Goal: Communication & Community: Answer question/provide support

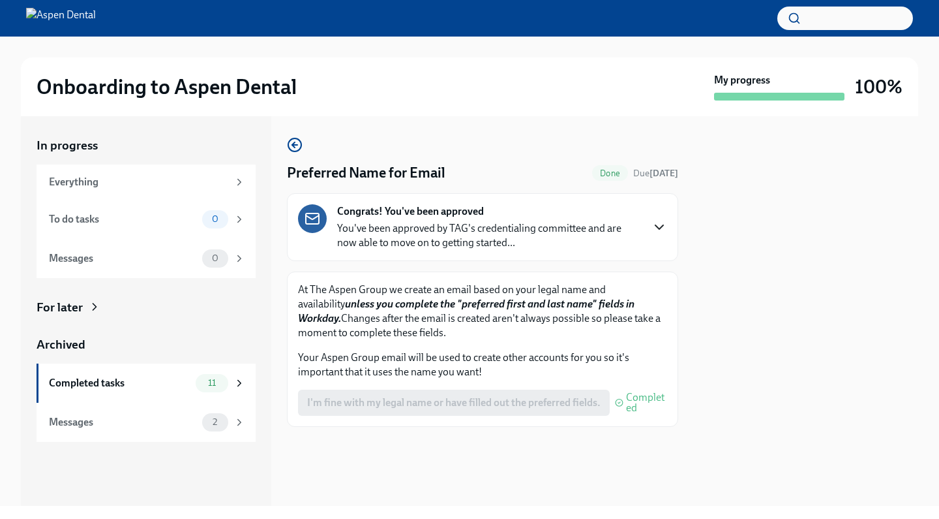
click at [653, 230] on icon "button" at bounding box center [660, 227] width 16 height 16
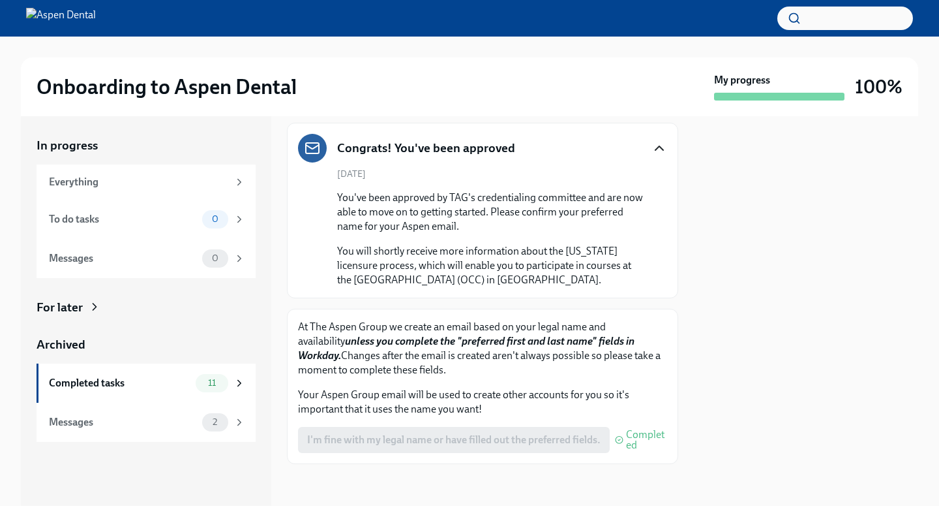
scroll to position [70, 0]
click at [213, 391] on div "Completed tasks 11" at bounding box center [146, 382] width 219 height 39
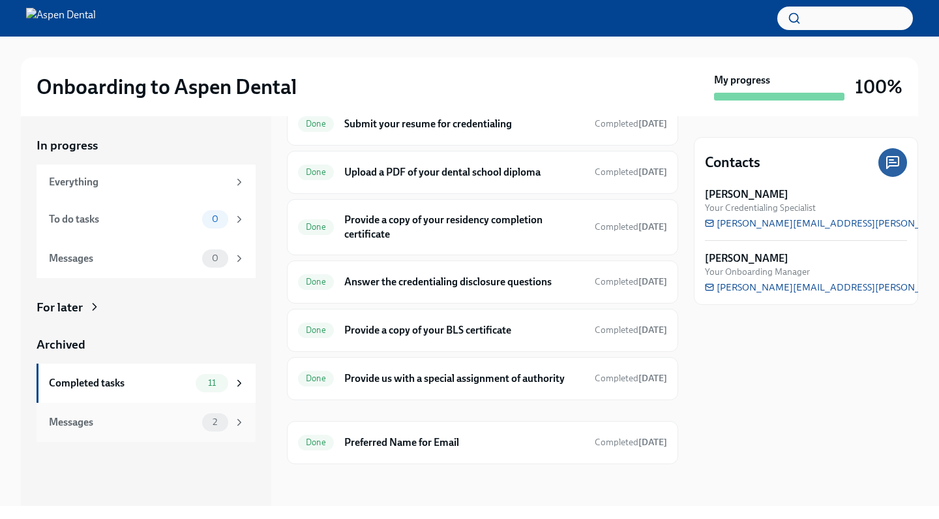
click at [134, 416] on div "Messages" at bounding box center [123, 422] width 148 height 14
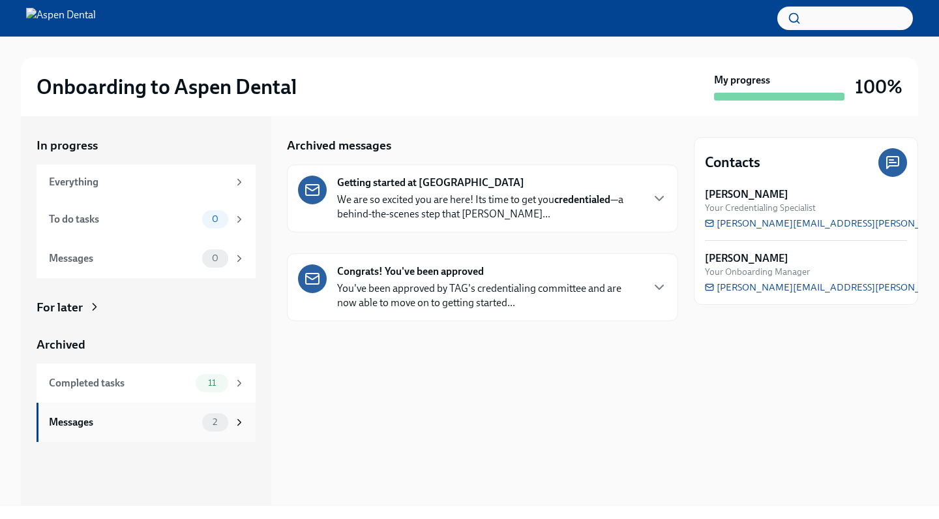
click at [219, 421] on span "2" at bounding box center [215, 422] width 20 height 10
click at [211, 381] on span "11" at bounding box center [211, 383] width 23 height 10
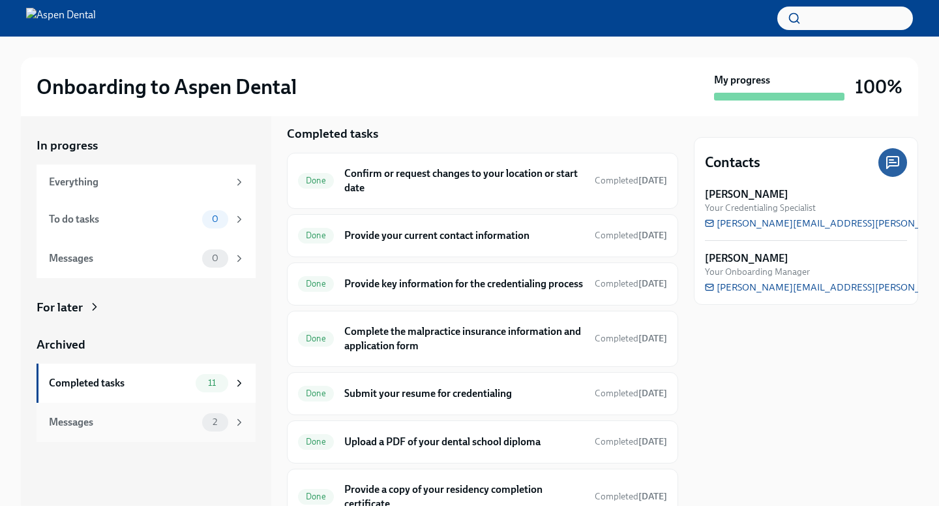
click at [209, 423] on span "2" at bounding box center [215, 422] width 20 height 10
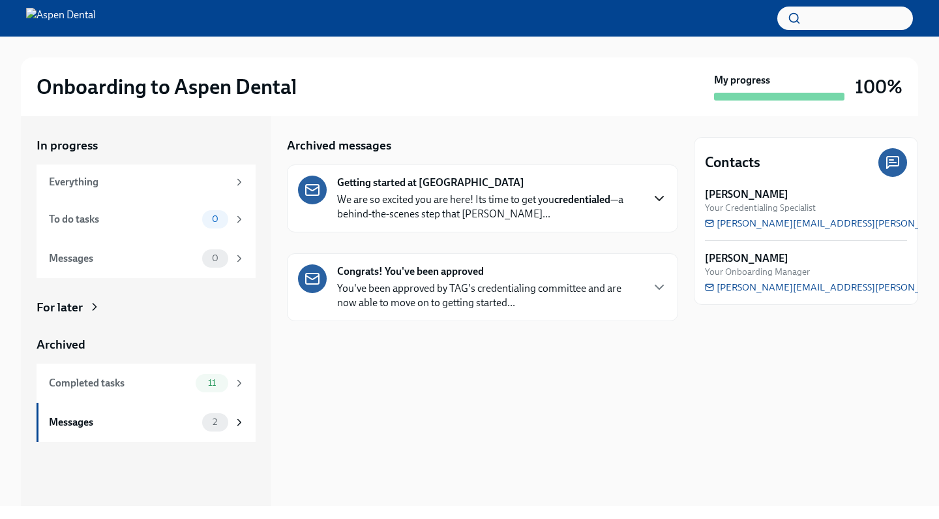
click at [664, 194] on icon "button" at bounding box center [660, 198] width 16 height 16
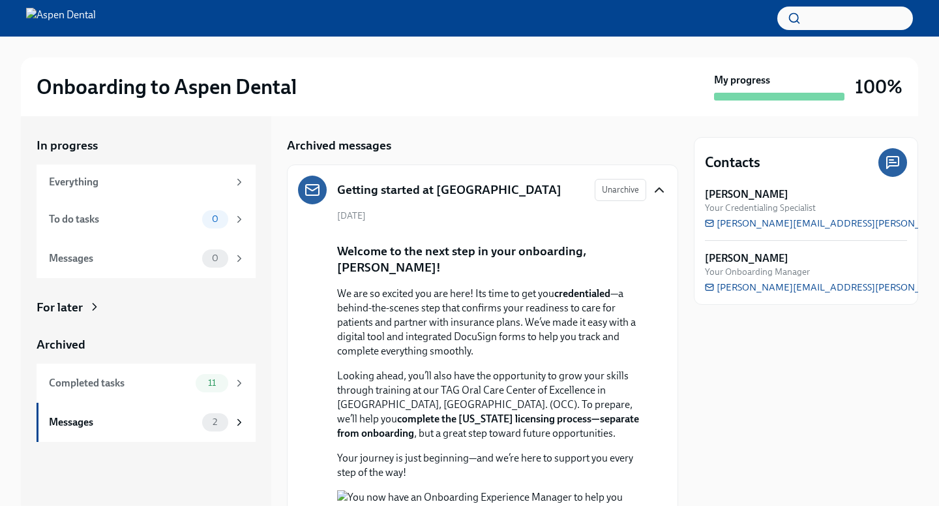
click at [660, 189] on icon "button" at bounding box center [660, 190] width 16 height 16
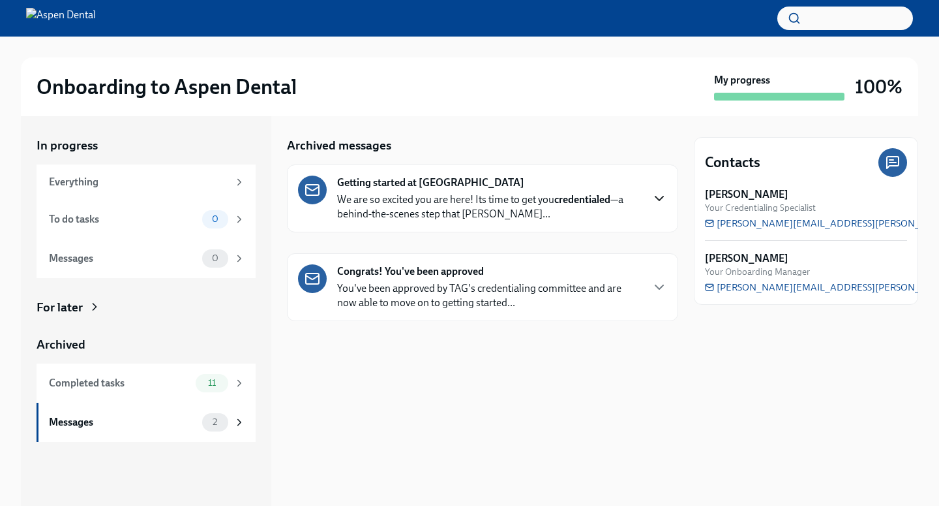
click at [653, 299] on div "Congrats! You've been approved You've been approved by TAG's credentialing comm…" at bounding box center [482, 287] width 369 height 46
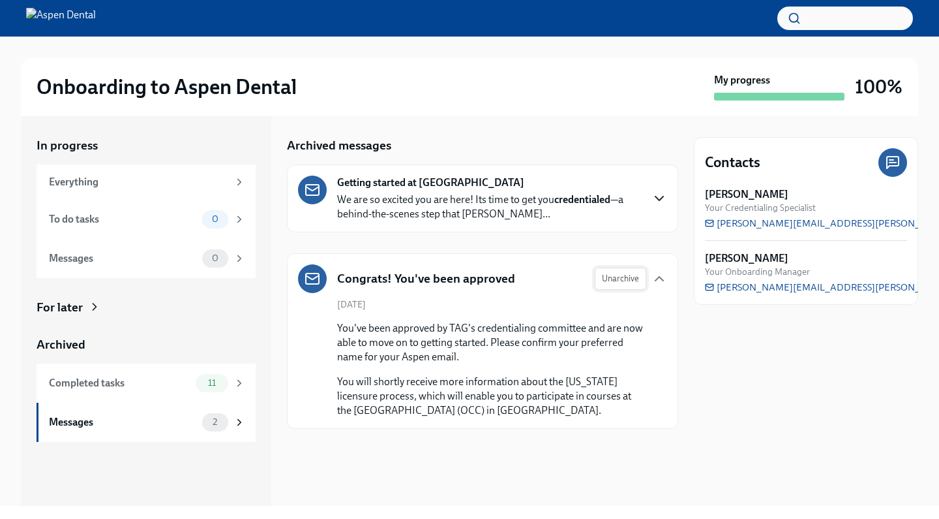
click at [624, 278] on span "Unarchive" at bounding box center [620, 278] width 37 height 13
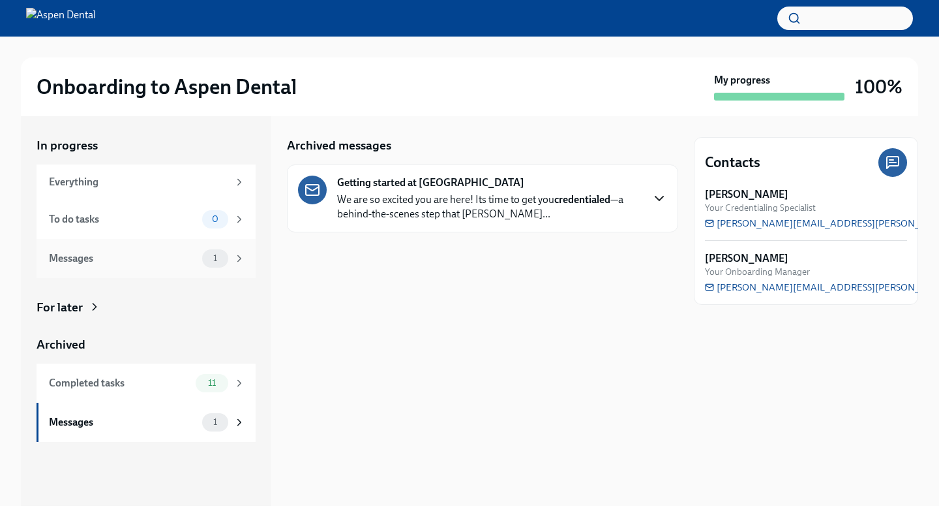
click at [226, 260] on div "1" at bounding box center [215, 258] width 26 height 18
click at [92, 304] on icon at bounding box center [94, 306] width 13 height 13
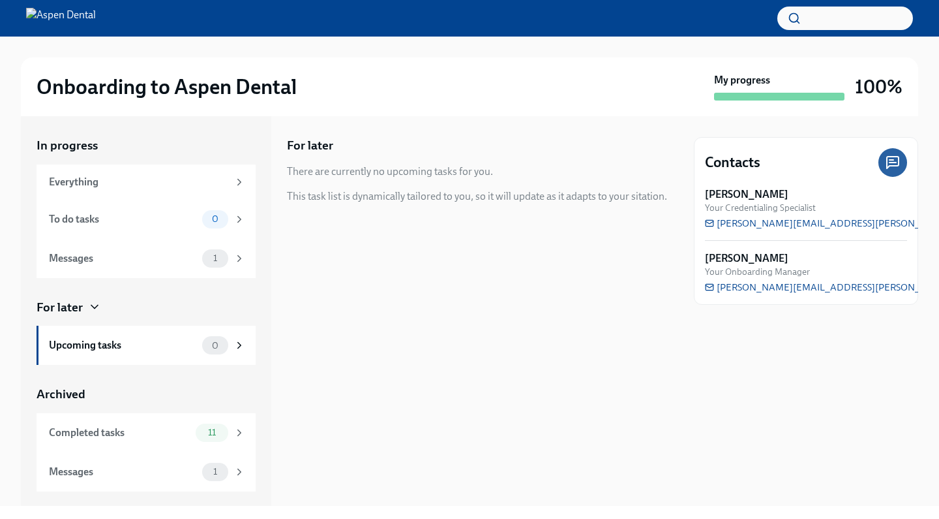
click at [95, 305] on icon at bounding box center [94, 306] width 13 height 13
click at [90, 308] on icon at bounding box center [94, 306] width 13 height 13
click at [97, 303] on icon at bounding box center [94, 306] width 13 height 13
click at [94, 303] on icon at bounding box center [94, 306] width 13 height 13
click at [232, 263] on div "1" at bounding box center [223, 258] width 43 height 18
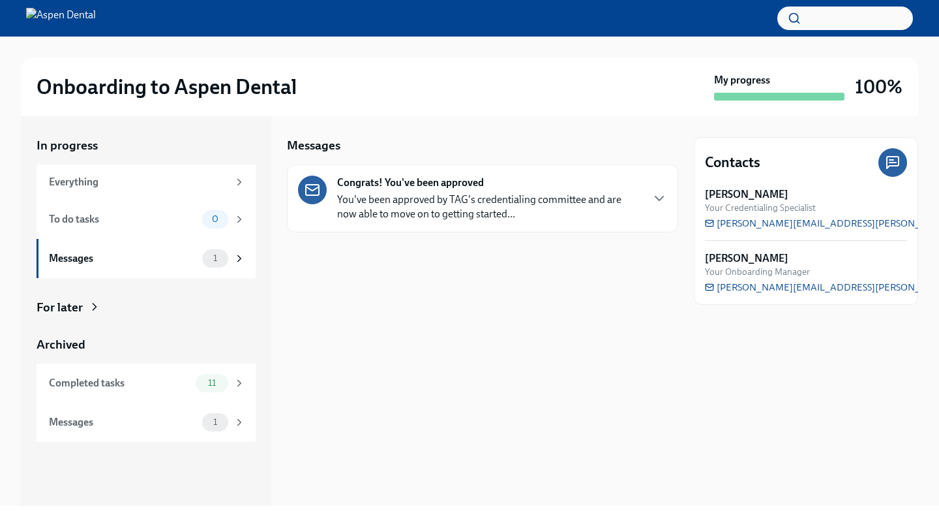
click at [660, 189] on div "Congrats! You've been approved You've been approved by TAG's credentialing comm…" at bounding box center [482, 198] width 369 height 46
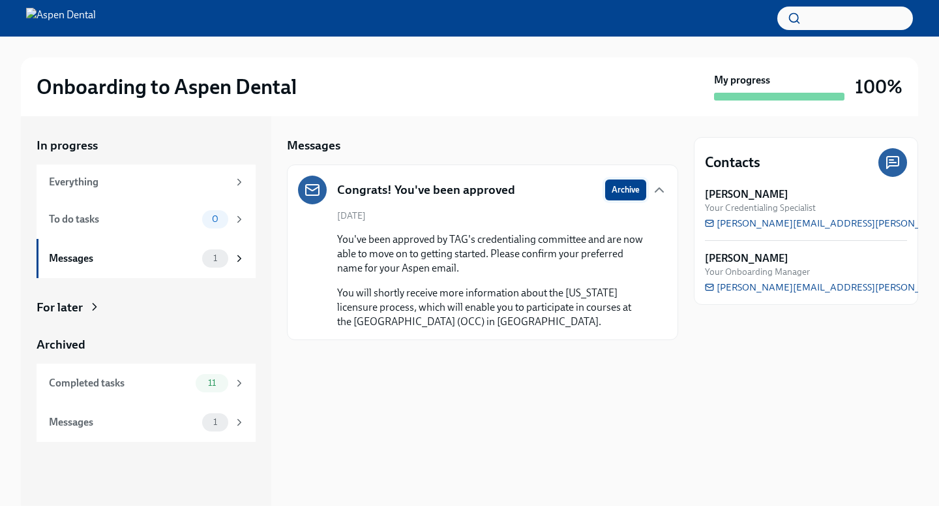
click at [612, 192] on span "Archive" at bounding box center [626, 189] width 28 height 13
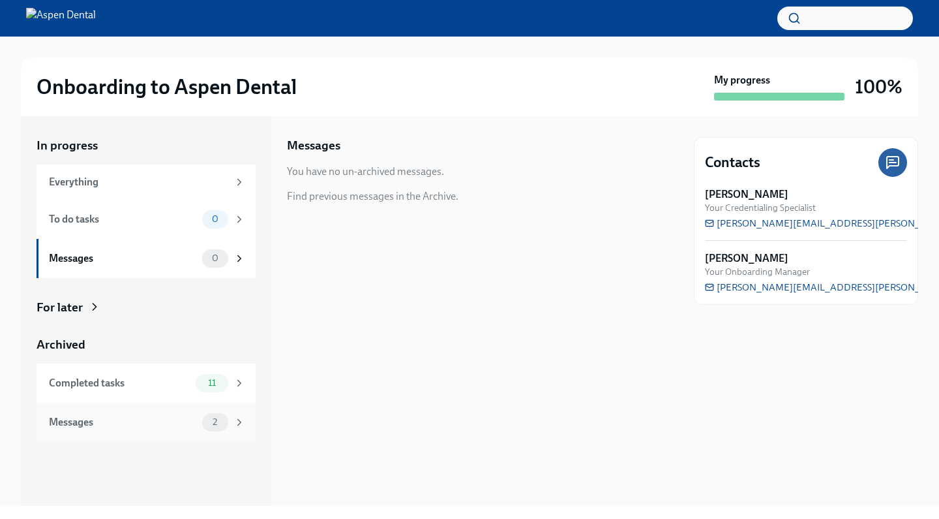
click at [198, 416] on div "Messages 2" at bounding box center [147, 422] width 196 height 18
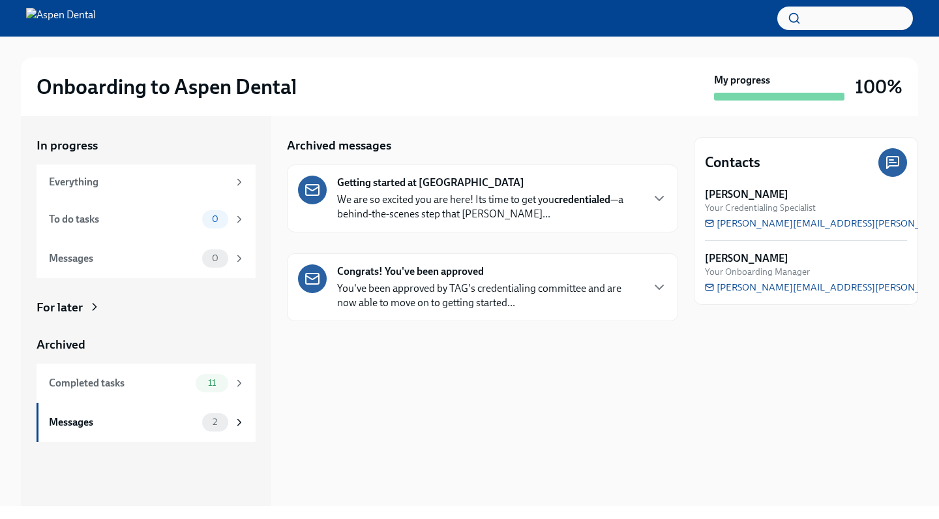
click at [647, 202] on div "Getting started at Aspen Dental We are so excited you are here! Its time to get…" at bounding box center [482, 198] width 369 height 46
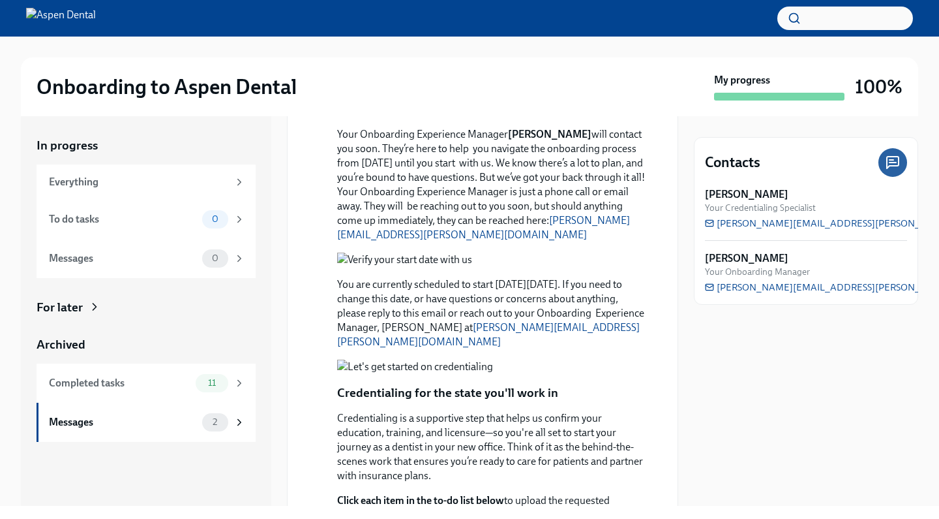
scroll to position [388, 0]
click at [394, 116] on button "Zoom image" at bounding box center [491, 109] width 309 height 14
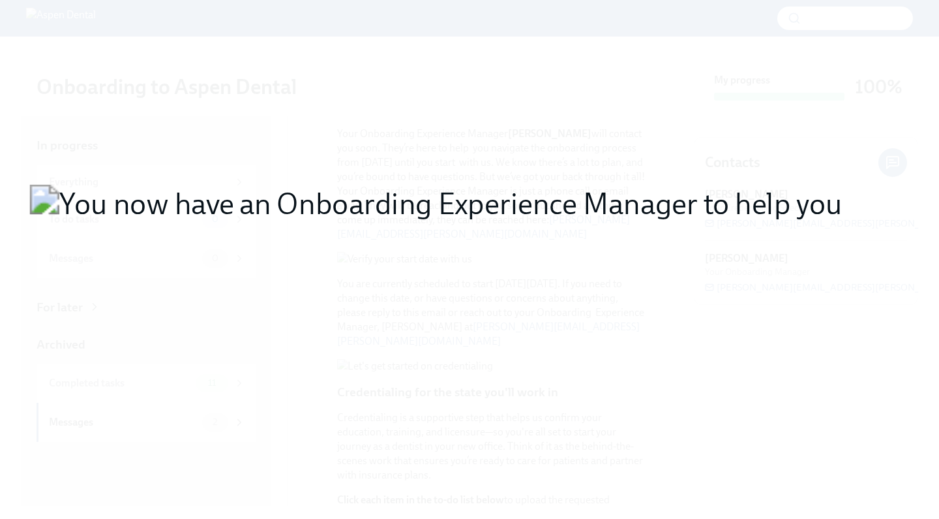
click at [478, 371] on button "Unzoom image" at bounding box center [469, 259] width 939 height 519
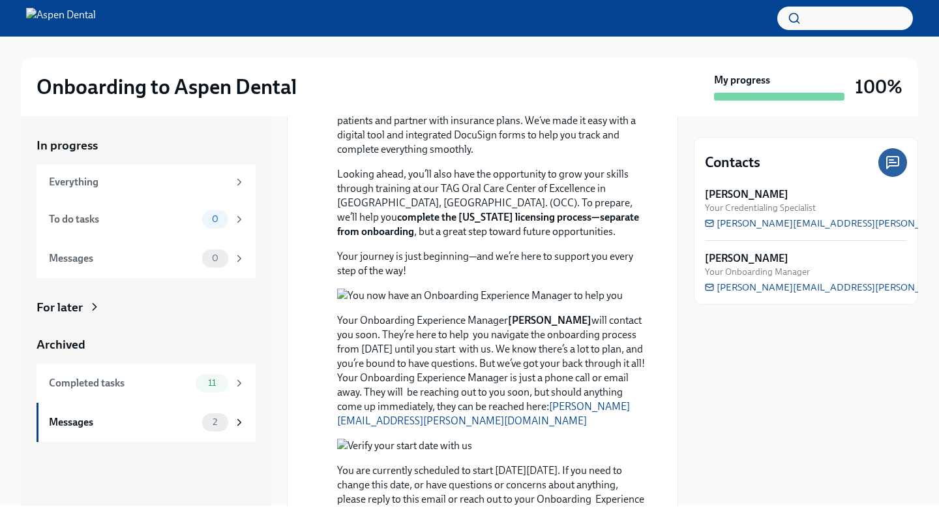
scroll to position [10, 0]
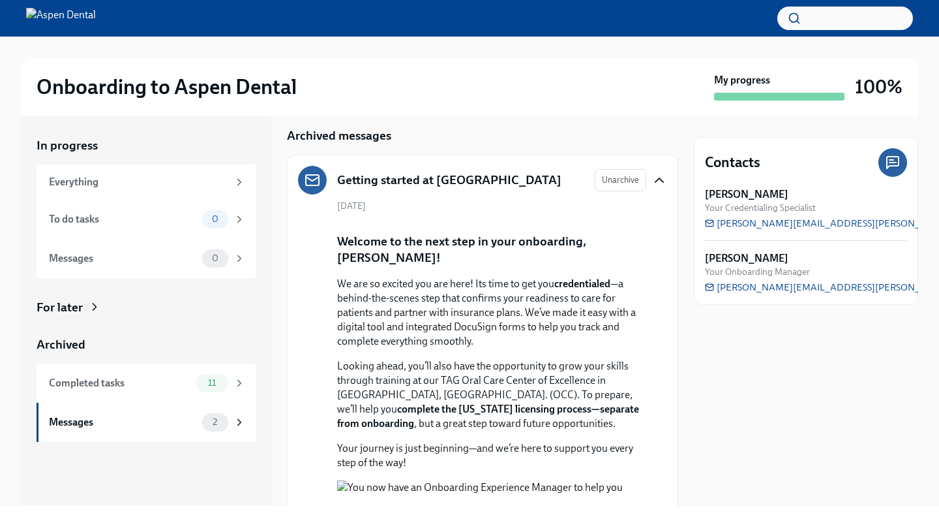
click at [656, 180] on icon "button" at bounding box center [660, 180] width 16 height 16
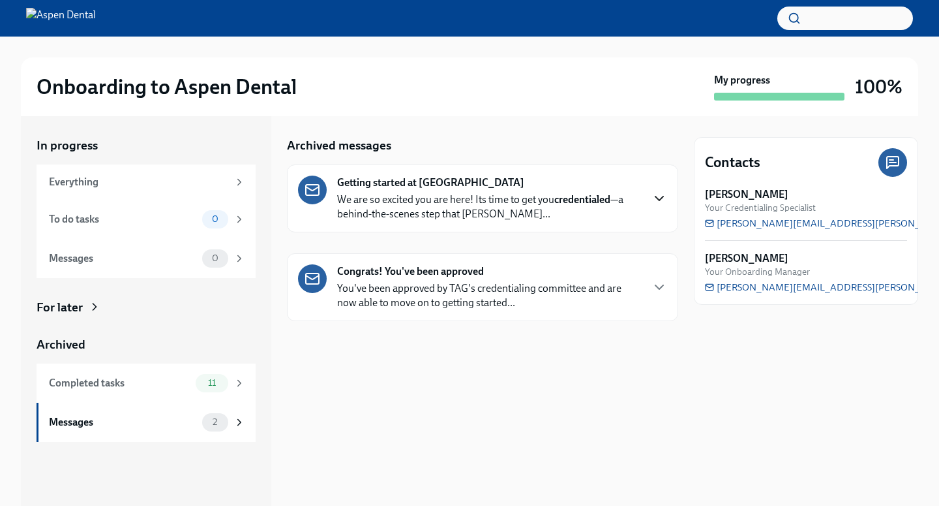
scroll to position [0, 0]
click at [209, 183] on div "Everything" at bounding box center [138, 182] width 179 height 14
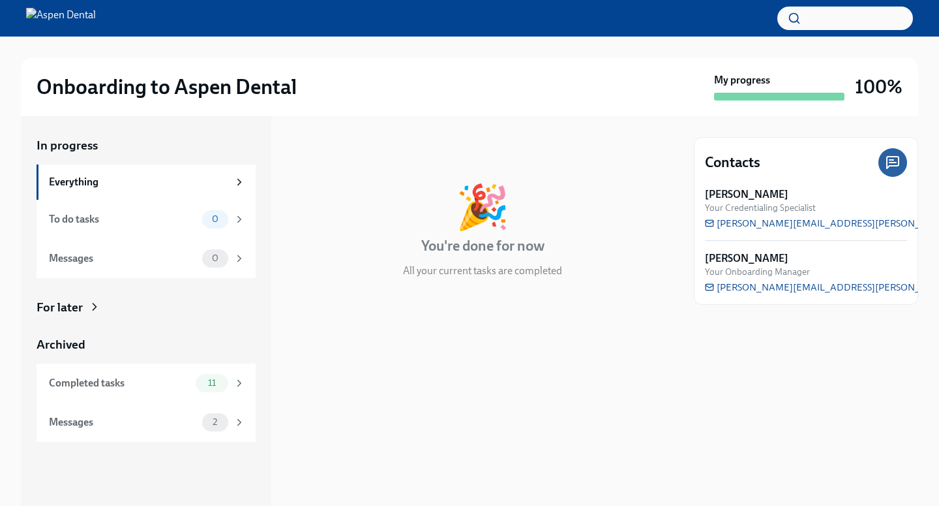
click at [119, 1] on div at bounding box center [469, 18] width 939 height 37
